Goal: Task Accomplishment & Management: Manage account settings

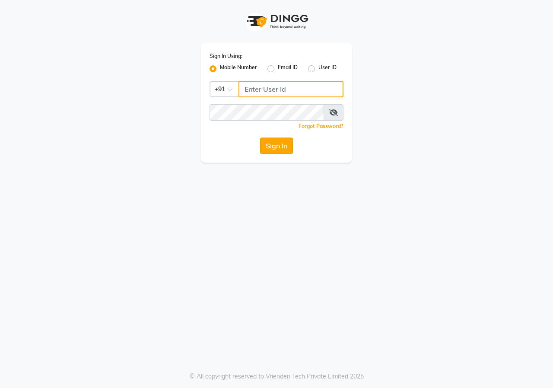
type input "9617700273"
click at [284, 142] on button "Sign In" at bounding box center [276, 145] width 33 height 16
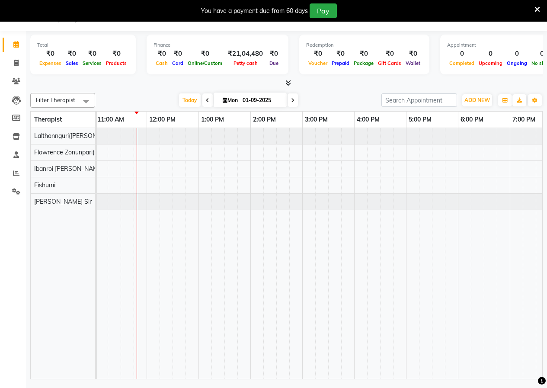
scroll to position [0, 121]
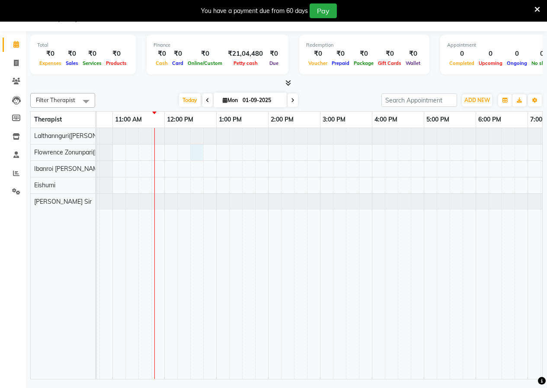
click at [197, 151] on div at bounding box center [372, 253] width 830 height 251
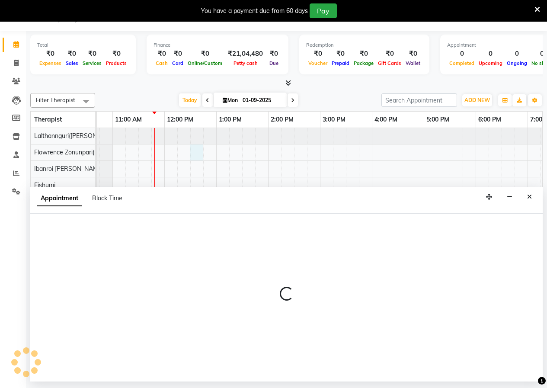
select select "49517"
select select "750"
select select "tentative"
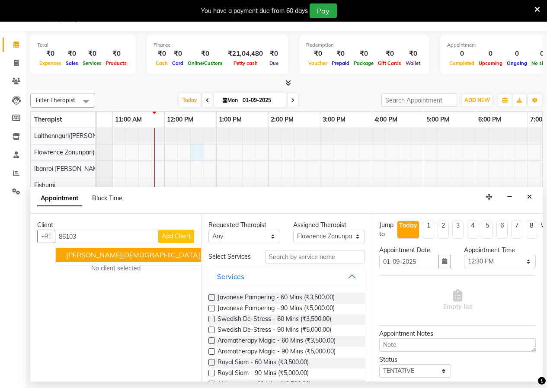
click at [144, 258] on button "[PERSON_NAME][DEMOGRAPHIC_DATA] 86103 80902" at bounding box center [156, 255] width 201 height 14
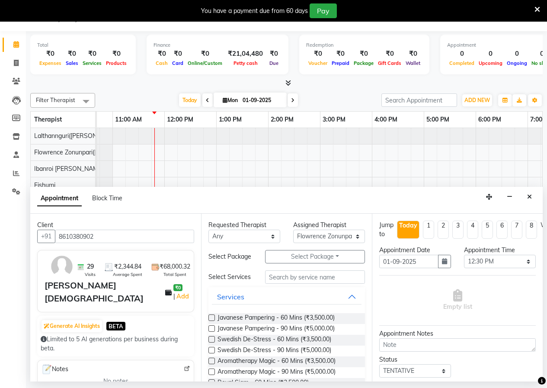
type input "8610380902"
click at [213, 332] on label at bounding box center [211, 328] width 6 height 6
click at [213, 332] on input "checkbox" at bounding box center [211, 329] width 6 height 6
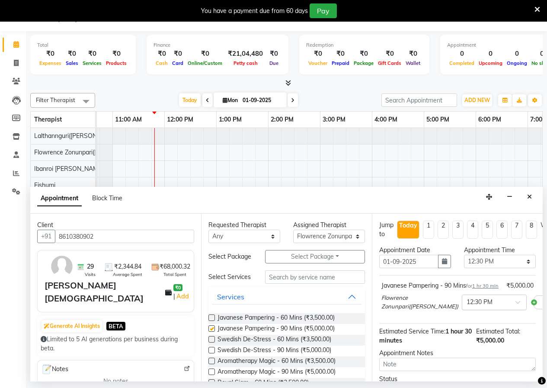
checkbox input "false"
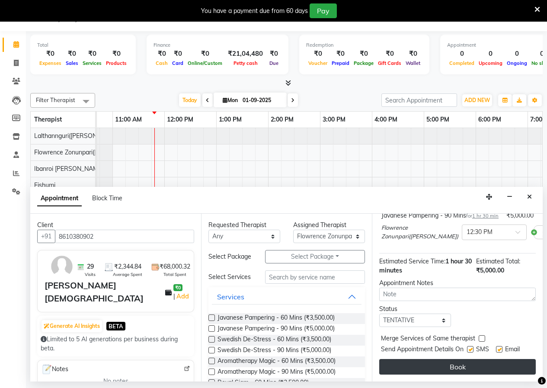
click at [451, 359] on button "Book" at bounding box center [457, 367] width 156 height 16
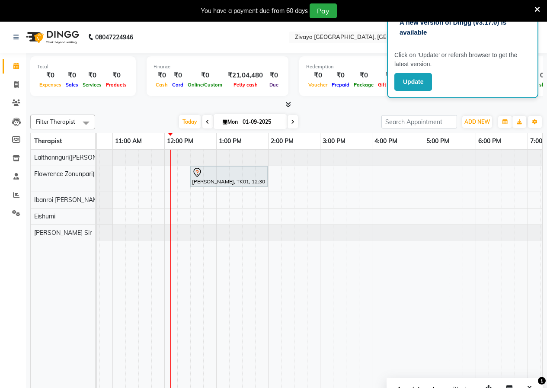
click at [539, 11] on icon at bounding box center [537, 10] width 6 height 8
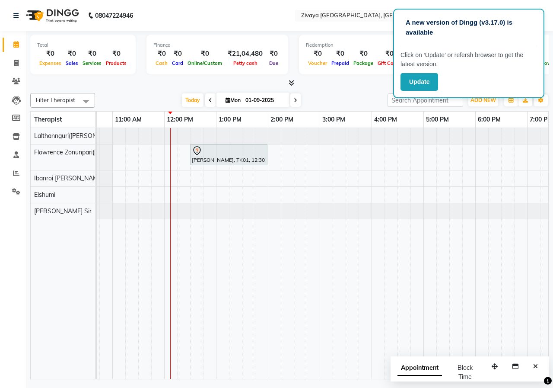
click at [323, 86] on div at bounding box center [289, 83] width 519 height 9
click at [413, 85] on button "Update" at bounding box center [420, 82] width 38 height 18
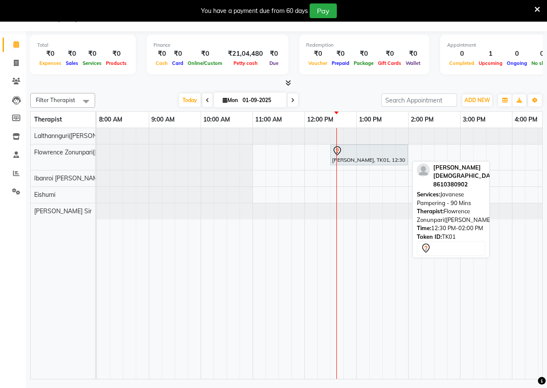
click at [368, 149] on div at bounding box center [369, 151] width 74 height 10
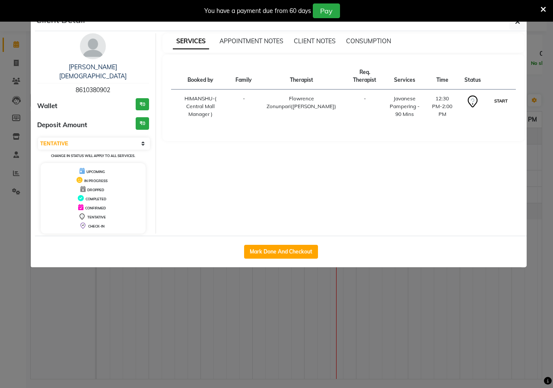
click at [496, 100] on button "START" at bounding box center [501, 101] width 18 height 11
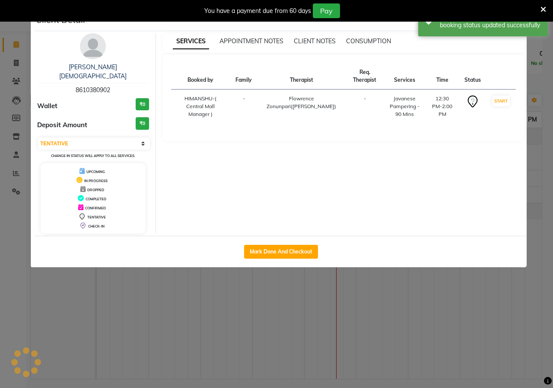
select select "1"
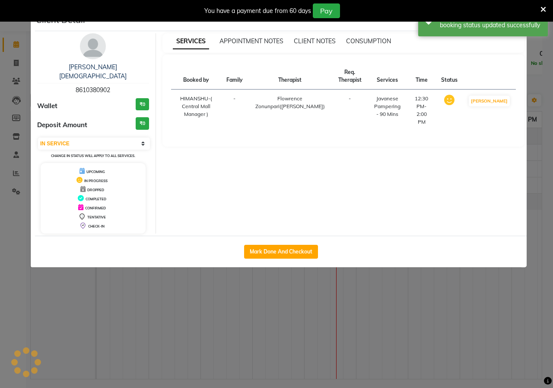
click at [409, 17] on div "You have a payment due from 60 days Pay" at bounding box center [271, 10] width 537 height 15
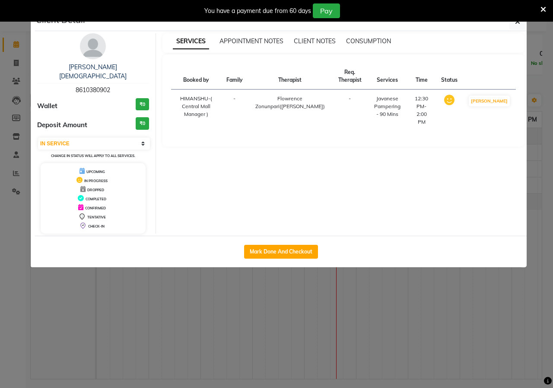
click at [543, 9] on icon at bounding box center [544, 10] width 6 height 8
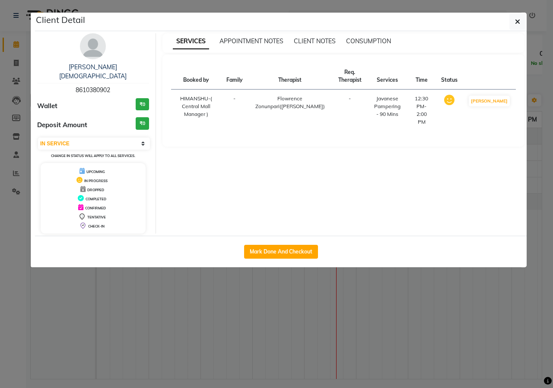
click at [383, 9] on ngb-modal-window "Client Detail Ankit Jain 8610380902 Wallet ₹0 Deposit Amount ₹0 Select IN SERVI…" at bounding box center [276, 194] width 553 height 388
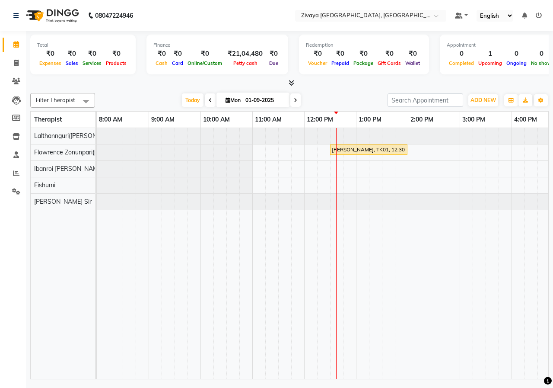
click at [209, 99] on icon at bounding box center [210, 100] width 3 height 5
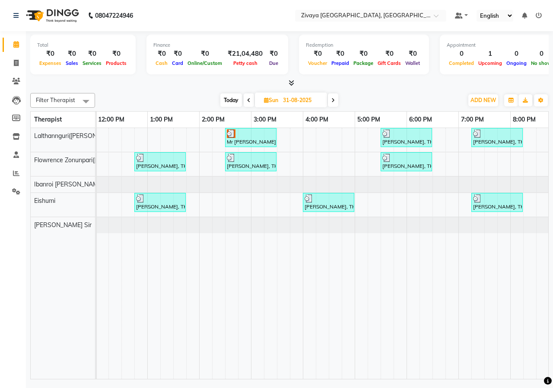
scroll to position [0, 185]
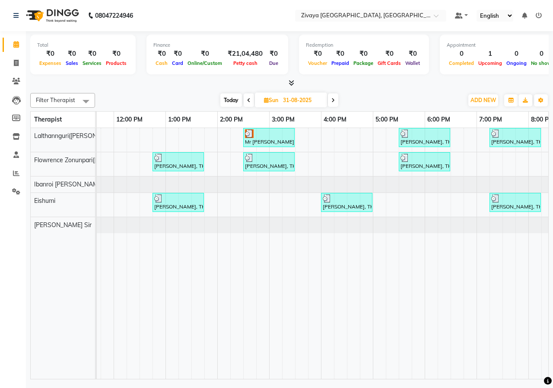
click at [250, 105] on span at bounding box center [249, 99] width 10 height 13
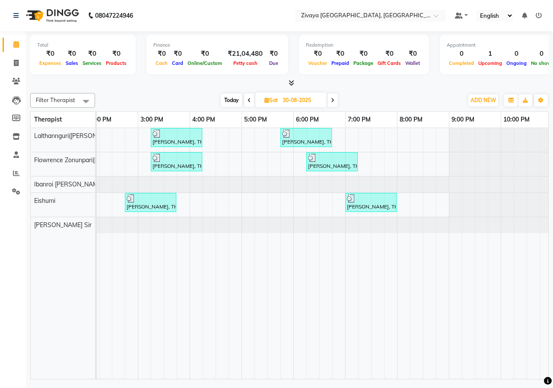
click at [333, 98] on icon at bounding box center [332, 100] width 3 height 5
type input "31-08-2025"
